Goal: Information Seeking & Learning: Learn about a topic

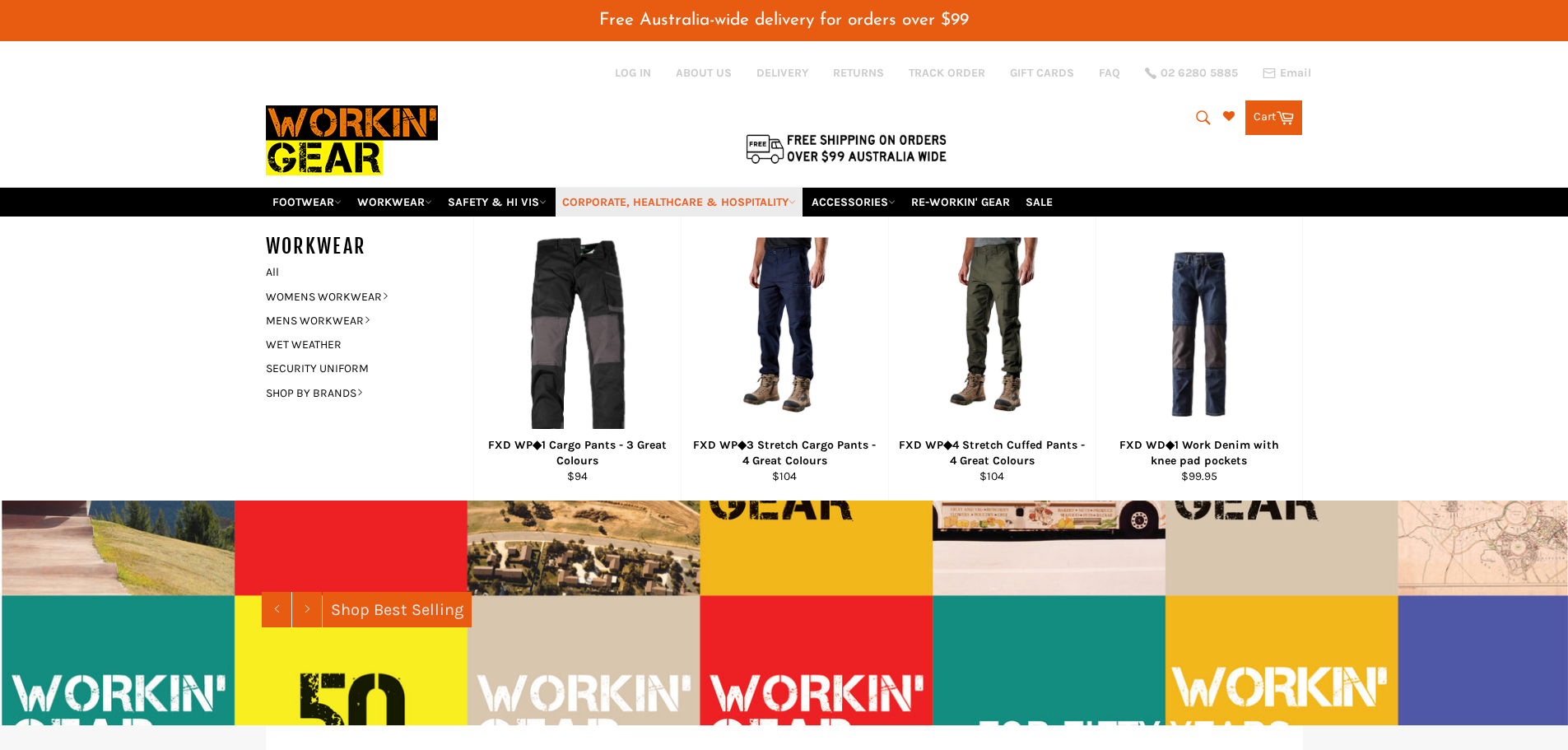
click at [602, 204] on link "CORPORATE, HEALTHCARE & HOSPITALITY" at bounding box center [679, 202] width 247 height 29
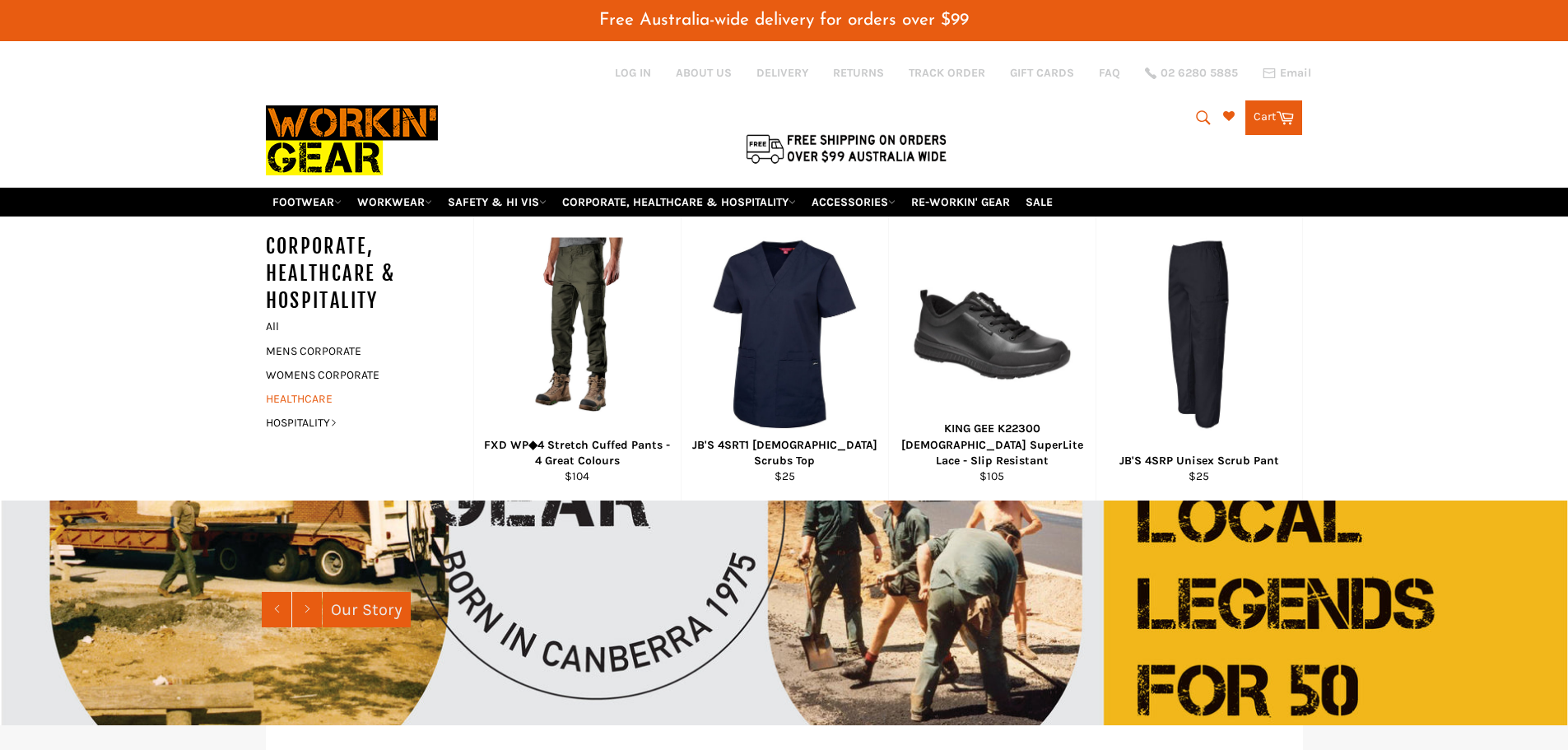
click at [319, 400] on link "HEALTHCARE" at bounding box center [357, 398] width 199 height 24
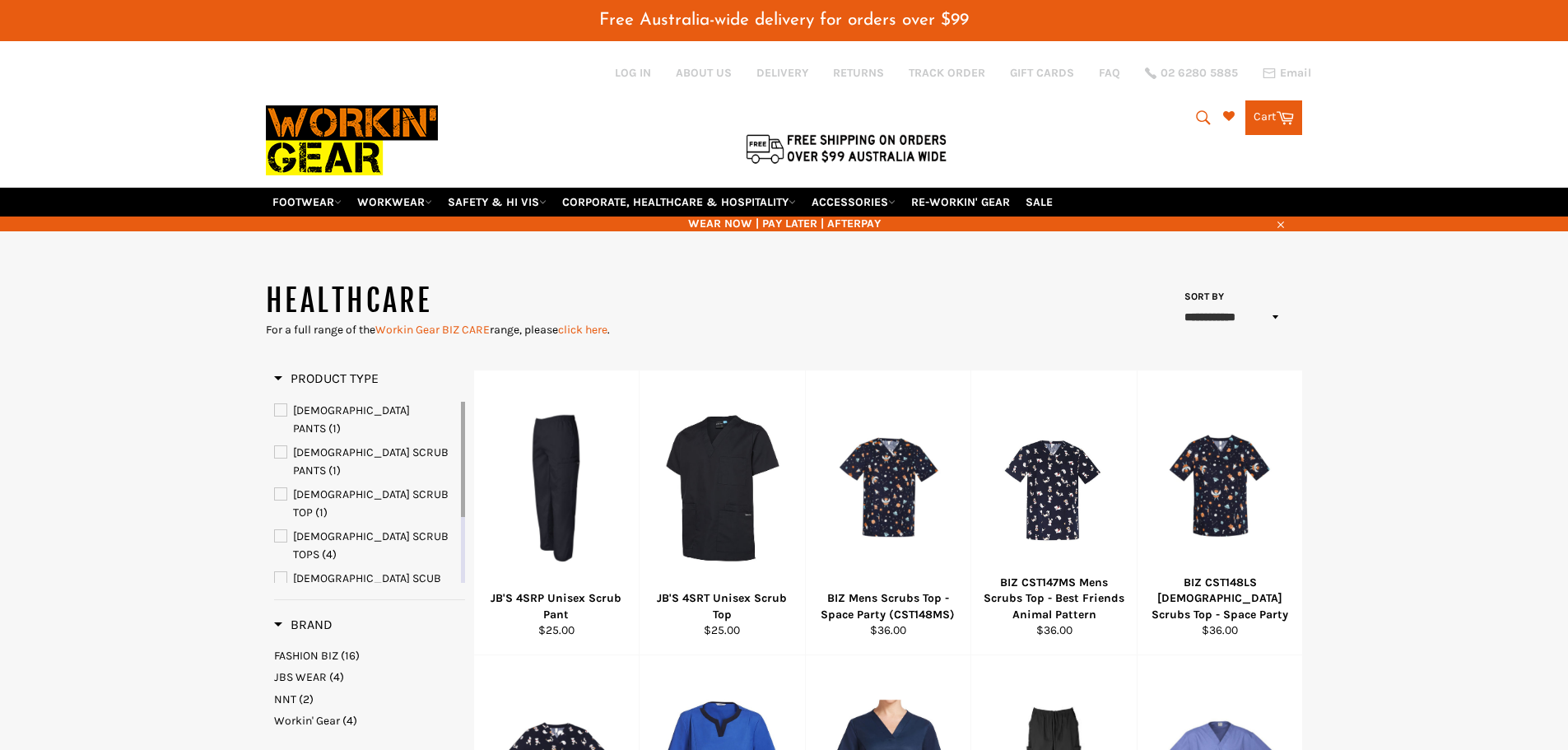
click at [351, 114] on img at bounding box center [352, 141] width 172 height 93
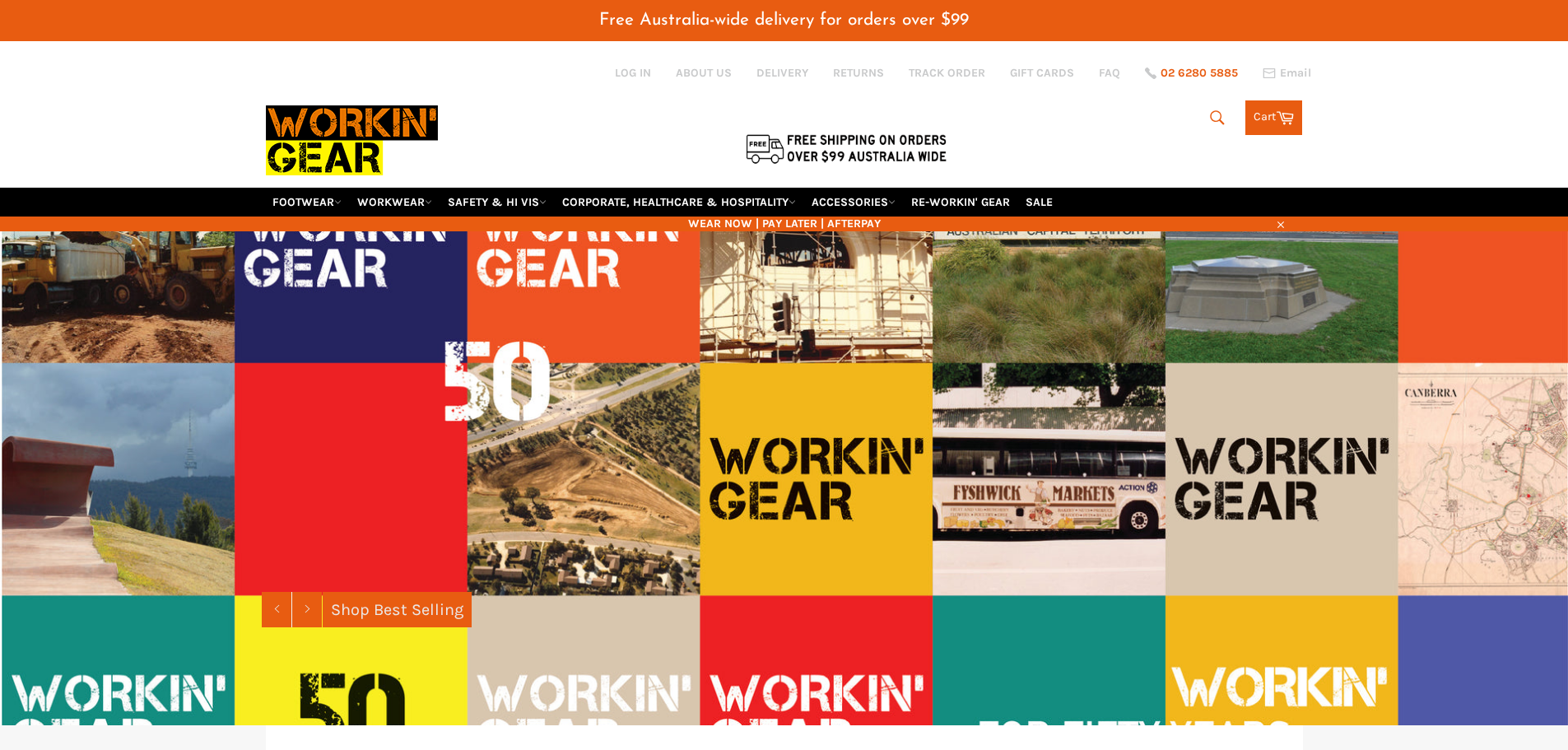
click at [1221, 73] on span "02 6280 5885" at bounding box center [1199, 73] width 78 height 12
click at [1075, 135] on div "Search Search Cart Cart 0 items" at bounding box center [1130, 113] width 345 height 146
click at [1197, 116] on icon "submit" at bounding box center [1203, 117] width 14 height 14
click at [1039, 122] on input "Search" at bounding box center [1136, 119] width 206 height 31
type input "lab"
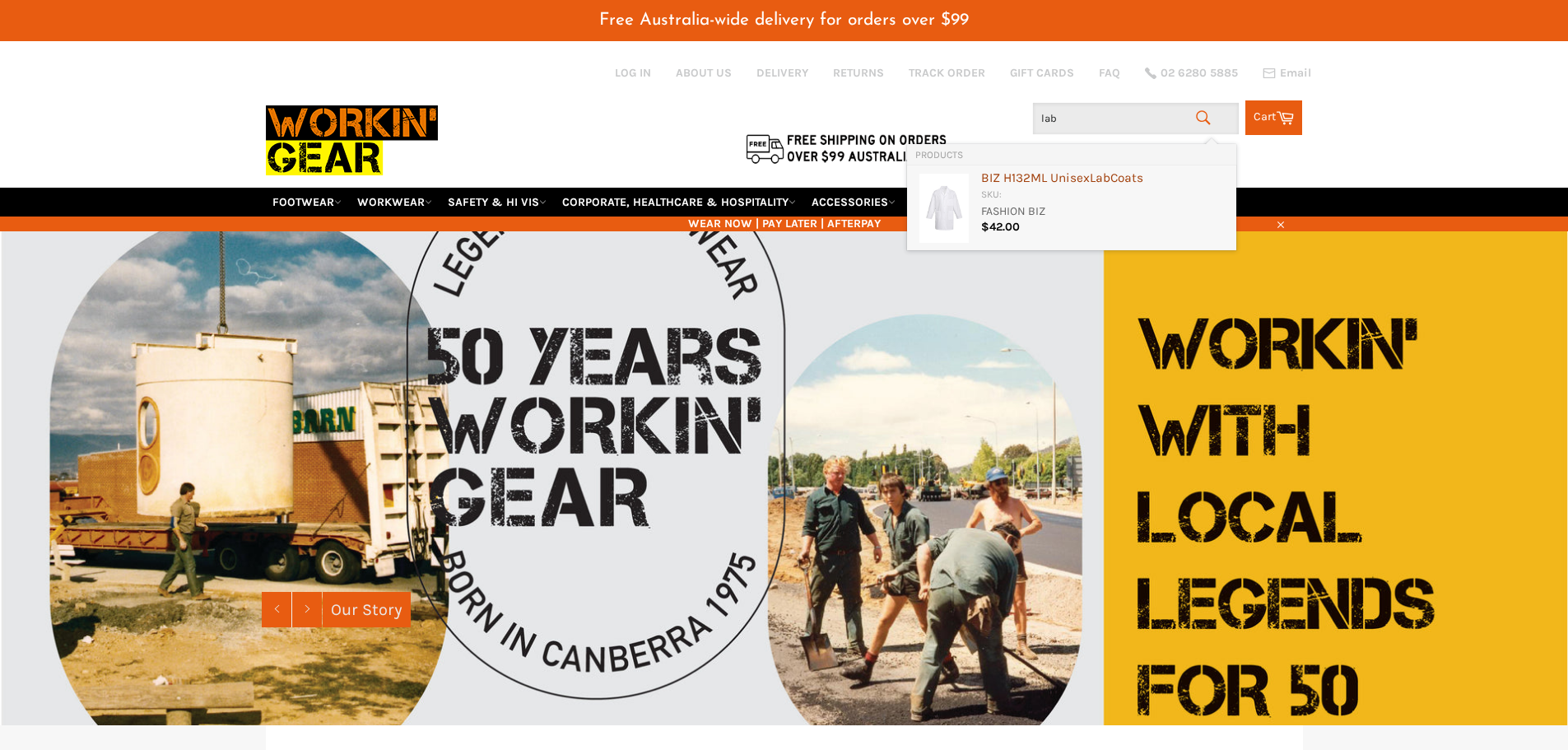
click at [1070, 183] on div "BIZ H132ML Unisex Lab Coats" at bounding box center [1105, 179] width 247 height 16
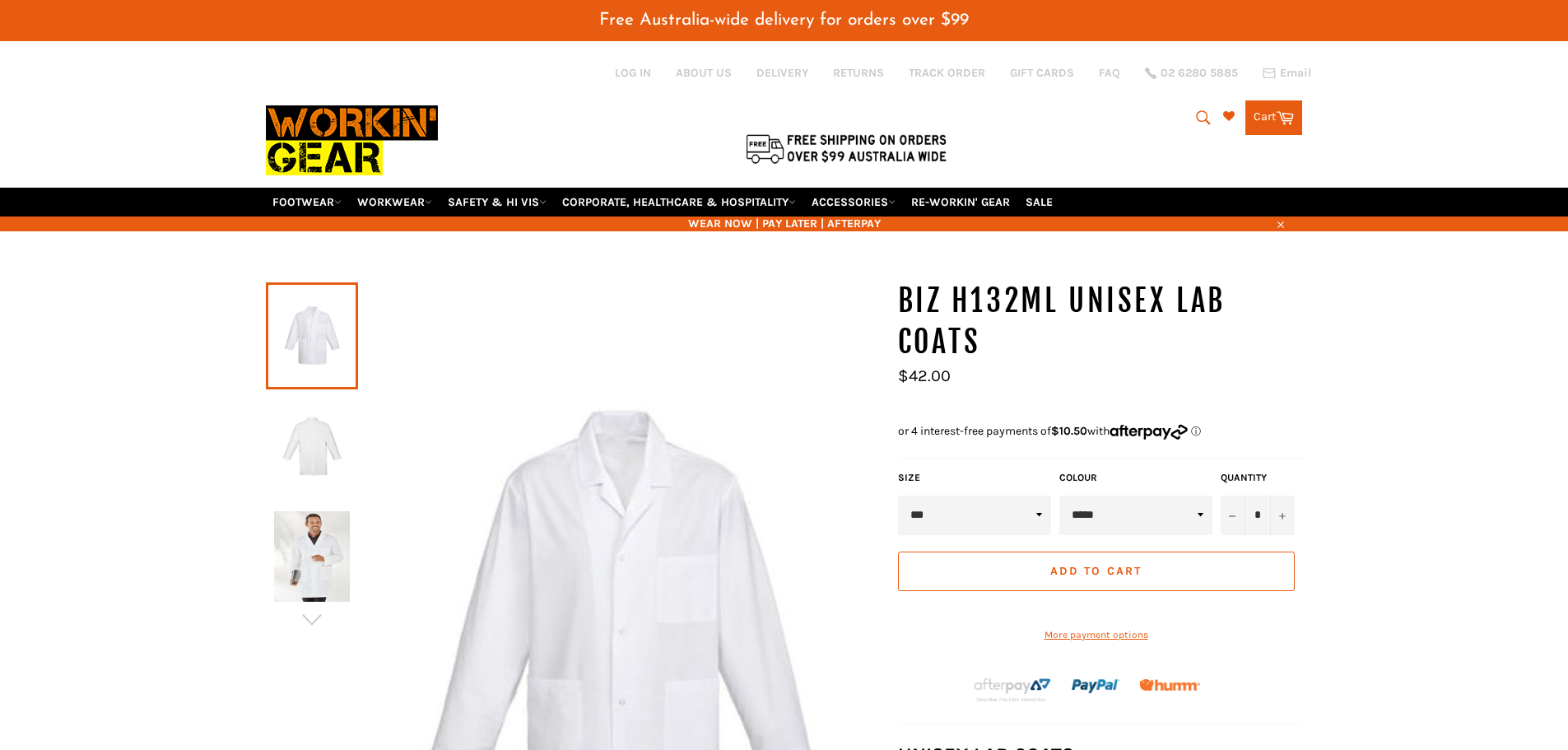
click at [316, 550] on img at bounding box center [312, 556] width 76 height 90
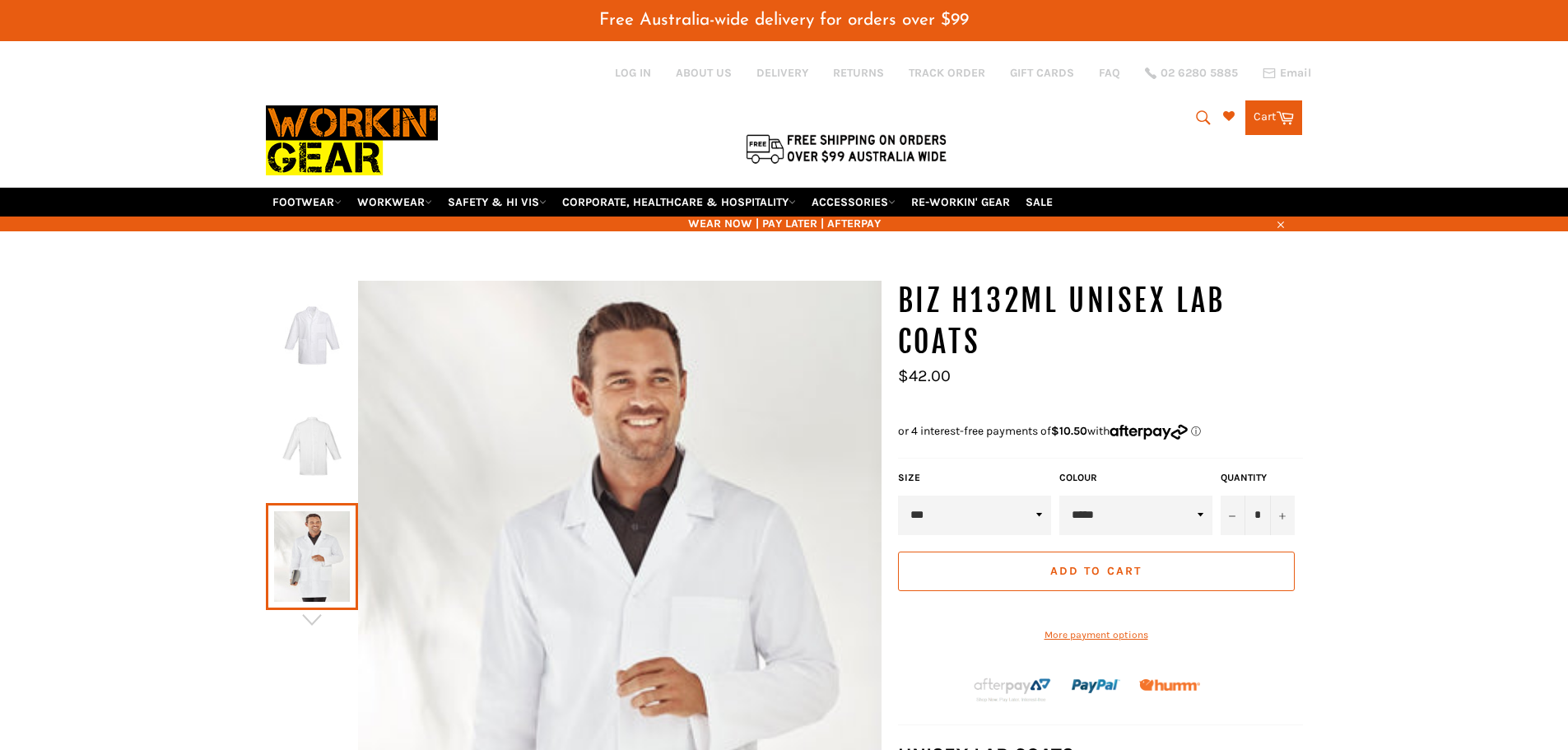
click at [1199, 122] on icon "submit" at bounding box center [1203, 118] width 18 height 18
click at [1078, 127] on input "Search" at bounding box center [1136, 119] width 206 height 31
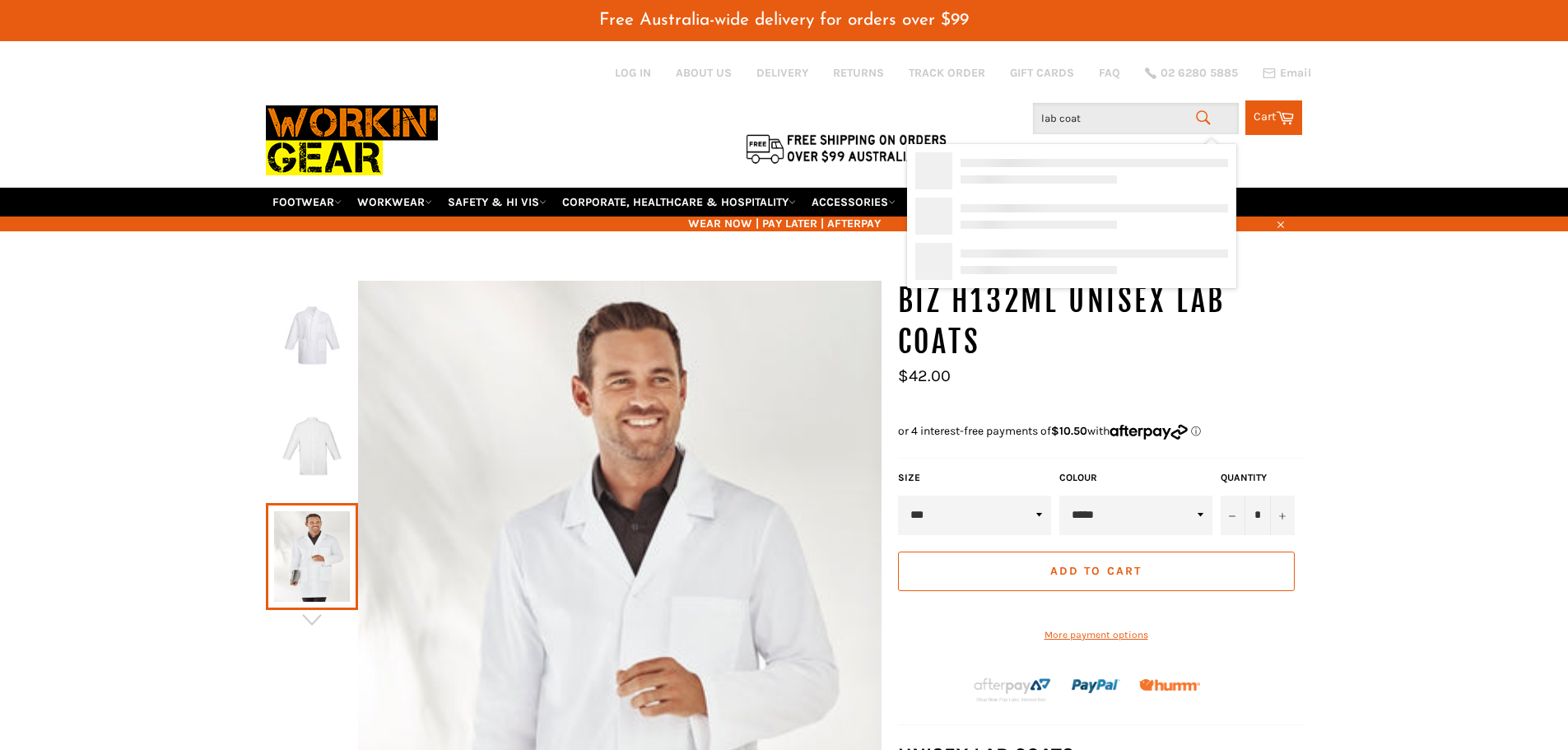
type input "lab coats"
